Goal: Transaction & Acquisition: Purchase product/service

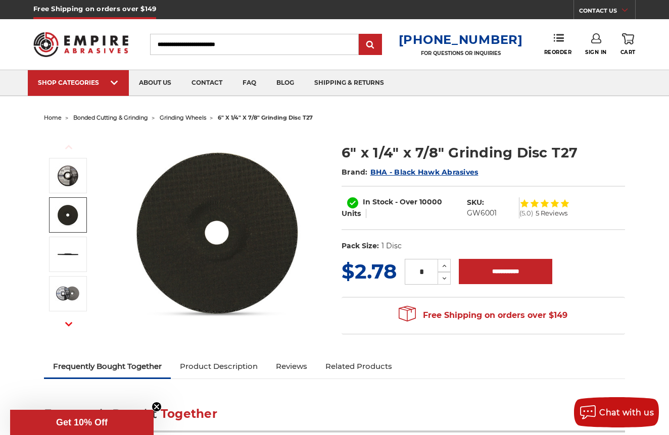
click at [210, 226] on img at bounding box center [217, 233] width 202 height 202
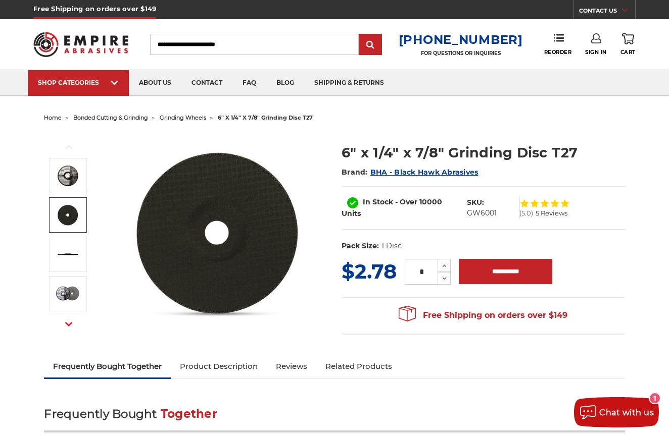
click at [81, 38] on img at bounding box center [80, 44] width 95 height 37
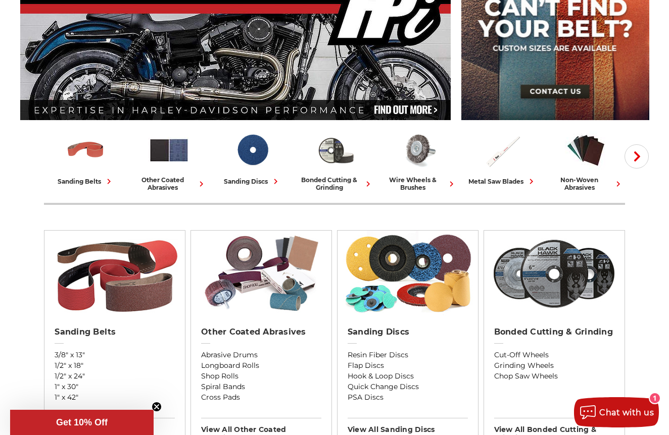
scroll to position [132, 0]
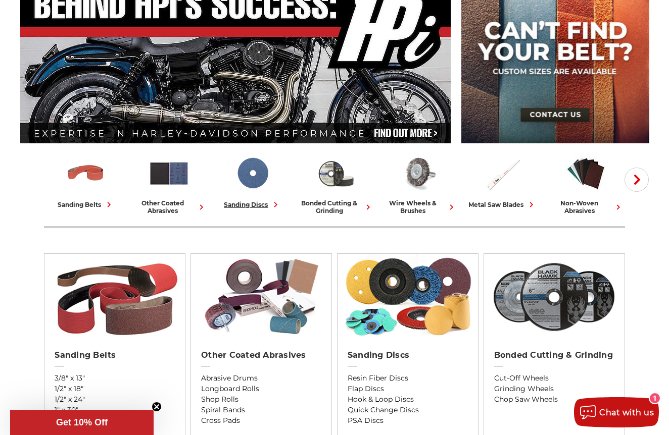
click at [251, 186] on img at bounding box center [252, 174] width 42 height 42
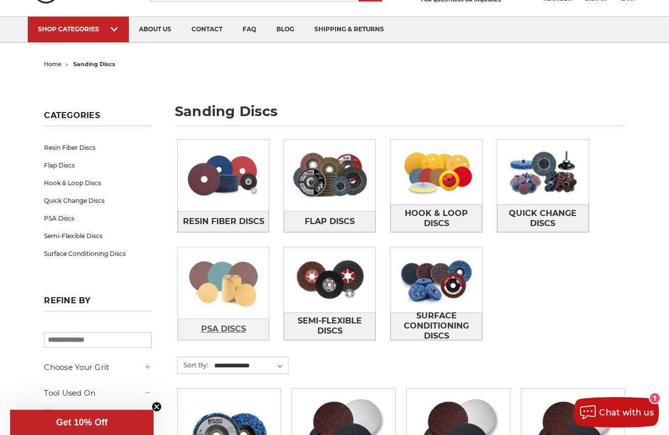
scroll to position [36, 0]
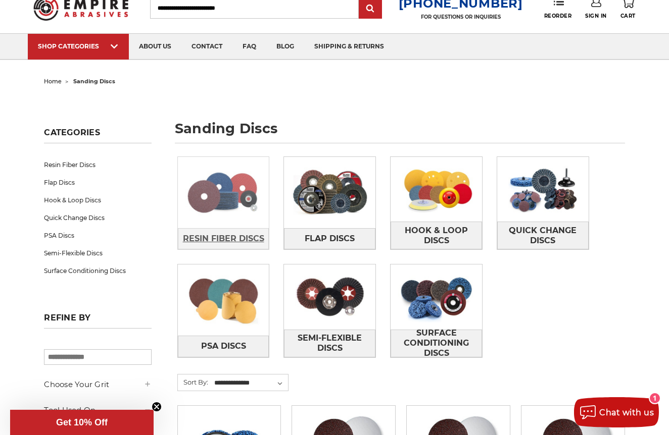
click at [224, 237] on span "Resin Fiber Discs" at bounding box center [223, 238] width 81 height 17
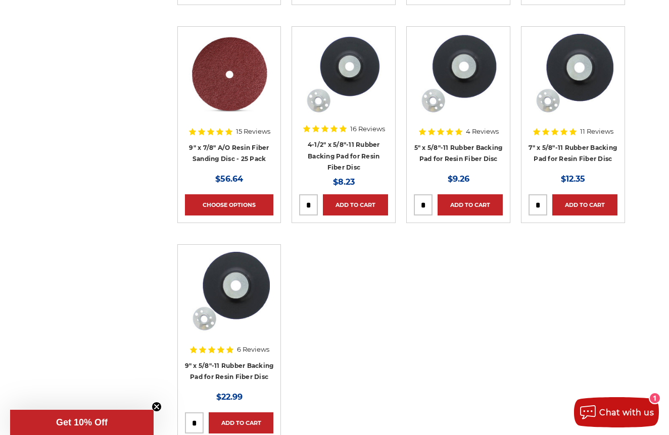
scroll to position [866, 0]
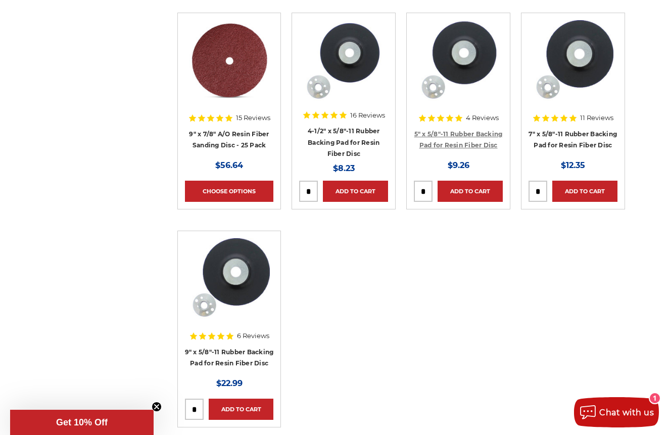
click at [457, 133] on link "5" x 5/8"-11 Rubber Backing Pad for Resin Fiber Disc" at bounding box center [458, 139] width 88 height 19
